Goal: Information Seeking & Learning: Learn about a topic

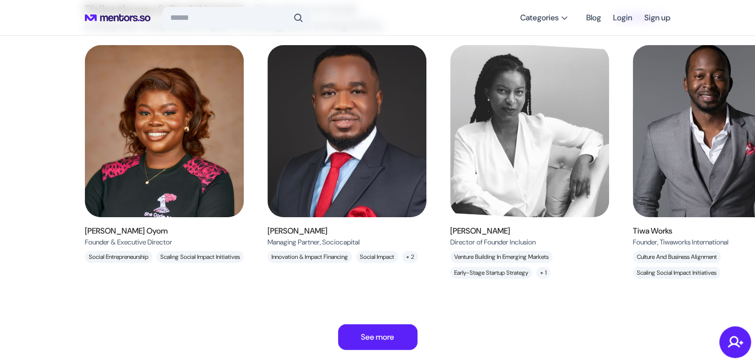
scroll to position [2679, 0]
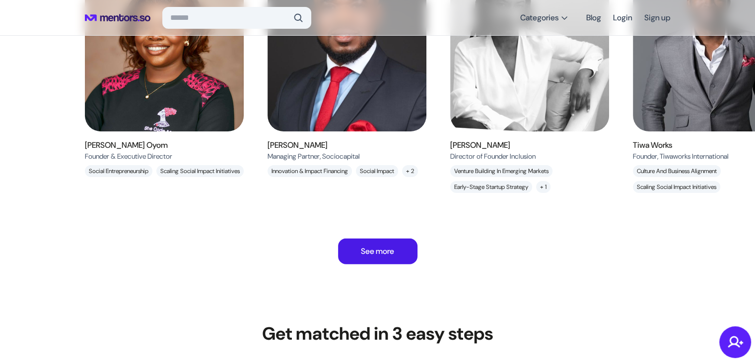
click at [389, 246] on p "See more" at bounding box center [377, 252] width 33 height 12
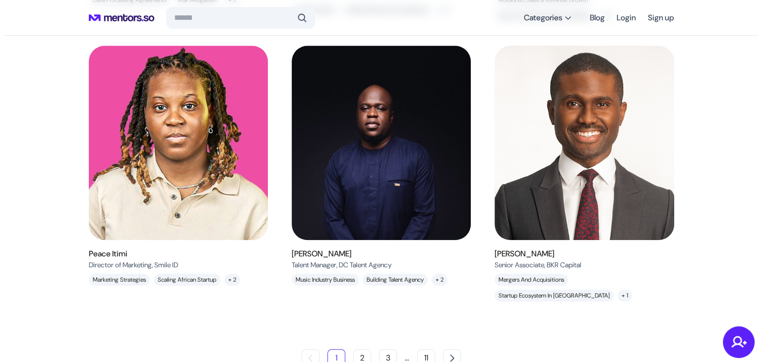
scroll to position [893, 0]
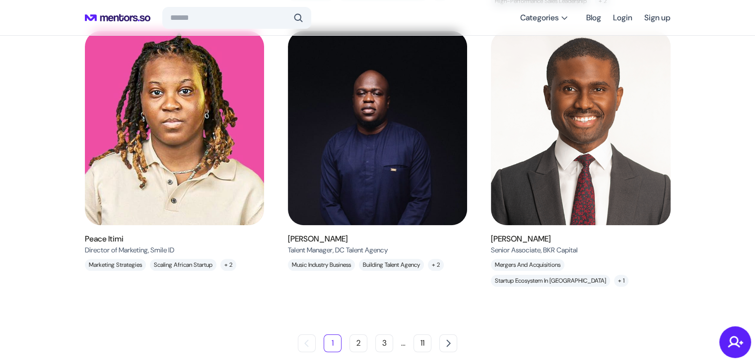
click at [168, 255] on span ", Smile ID" at bounding box center [161, 250] width 26 height 9
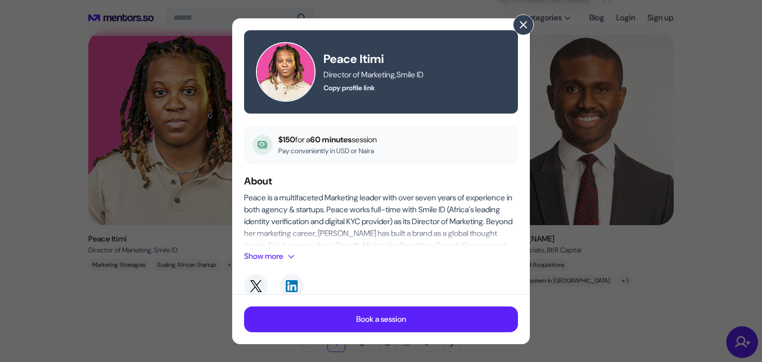
click at [522, 29] on span at bounding box center [523, 24] width 11 height 11
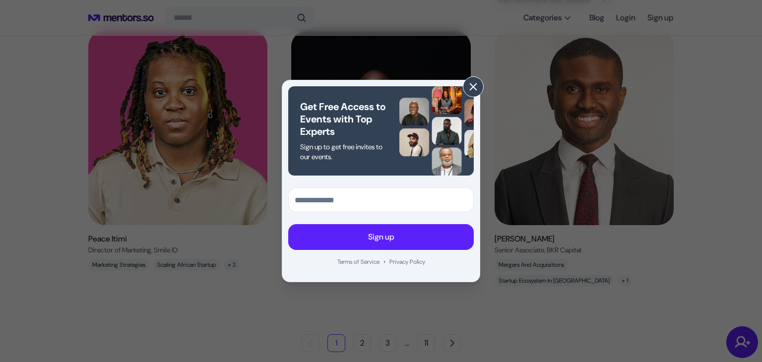
click at [472, 93] on button at bounding box center [473, 86] width 21 height 21
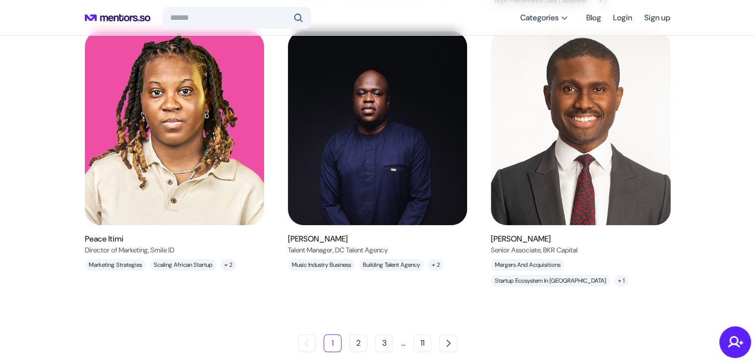
click at [337, 245] on h6 "[PERSON_NAME]" at bounding box center [338, 239] width 100 height 12
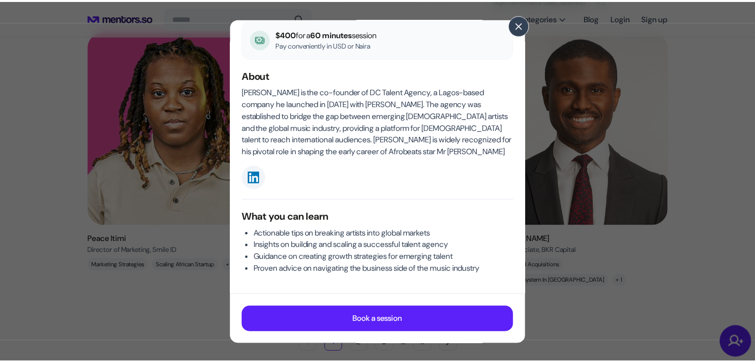
scroll to position [108, 0]
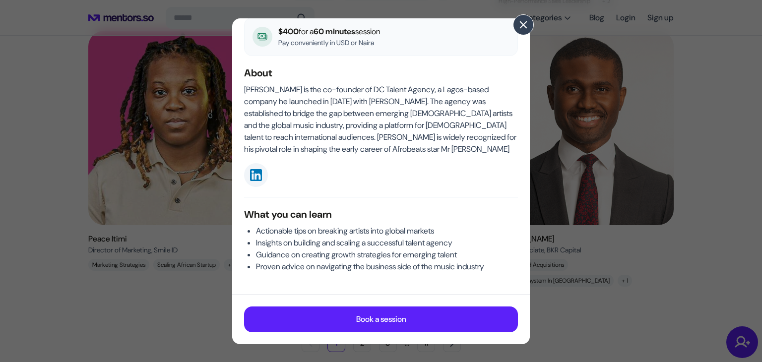
click at [527, 22] on span at bounding box center [523, 24] width 11 height 11
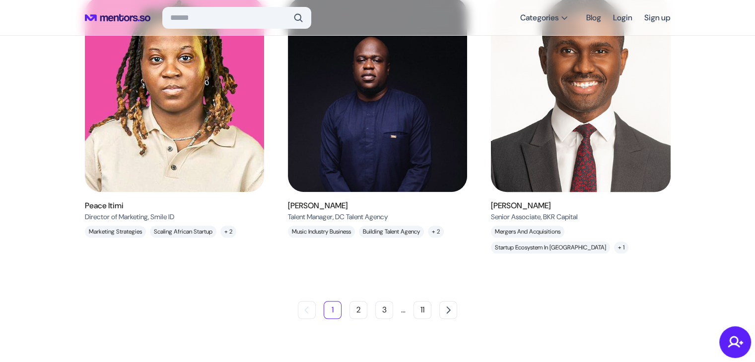
scroll to position [965, 0]
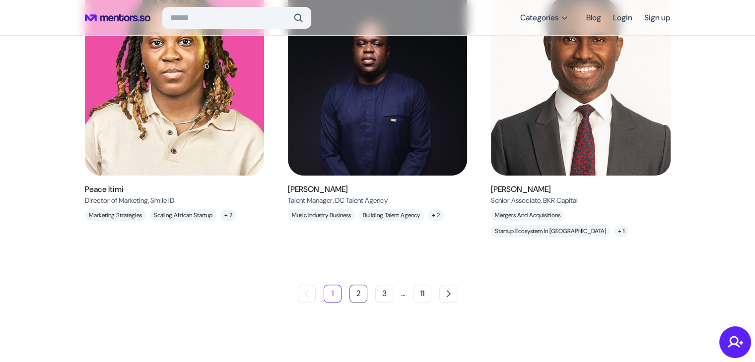
click at [357, 292] on button "2" at bounding box center [358, 294] width 18 height 18
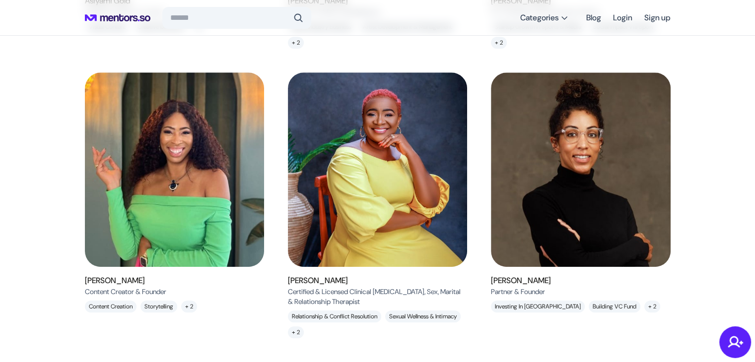
scroll to position [994, 0]
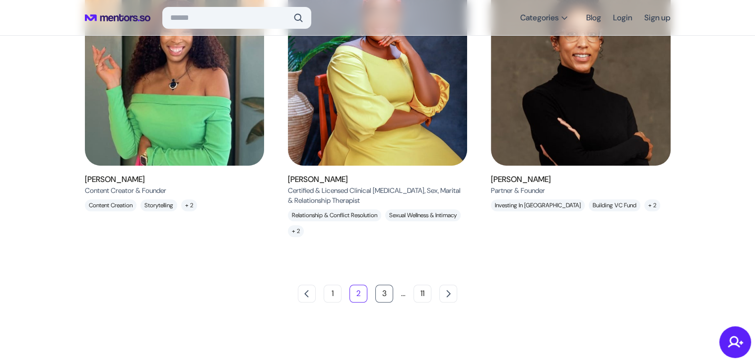
click at [384, 291] on button "3" at bounding box center [384, 294] width 18 height 18
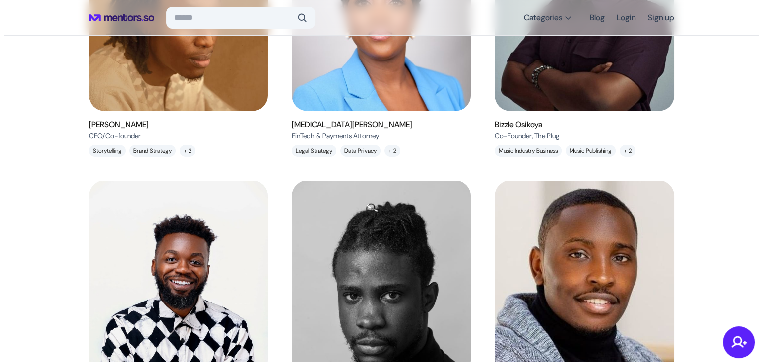
scroll to position [248, 0]
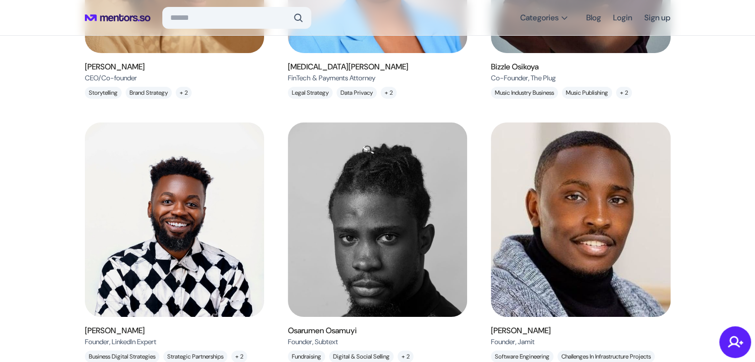
click at [125, 65] on h6 "[PERSON_NAME]" at bounding box center [115, 67] width 60 height 12
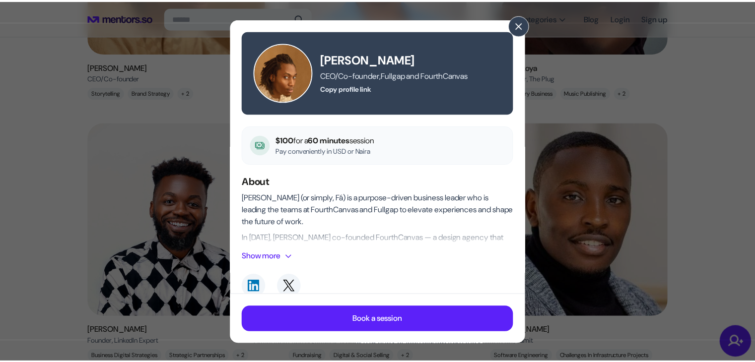
scroll to position [147, 0]
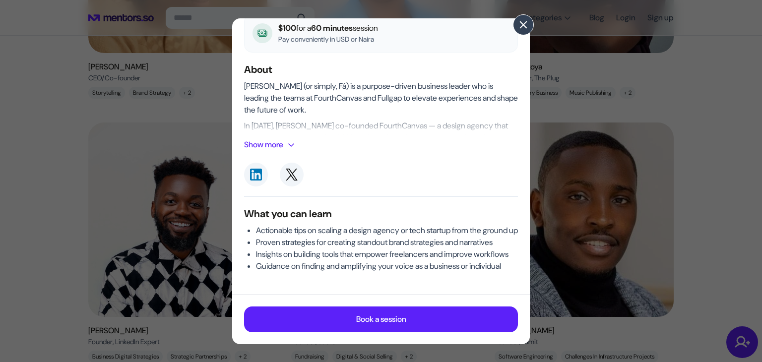
click at [524, 25] on span at bounding box center [523, 24] width 11 height 11
